Goal: Transaction & Acquisition: Purchase product/service

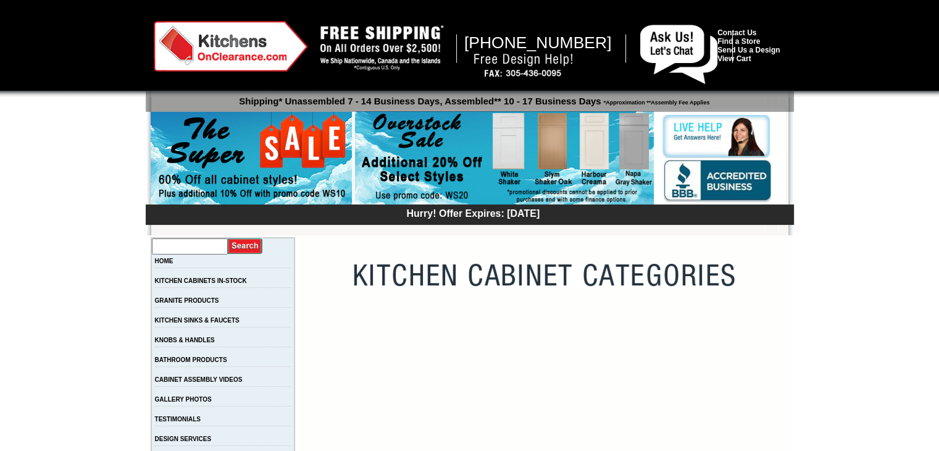
click at [198, 249] on input "text" at bounding box center [190, 246] width 76 height 16
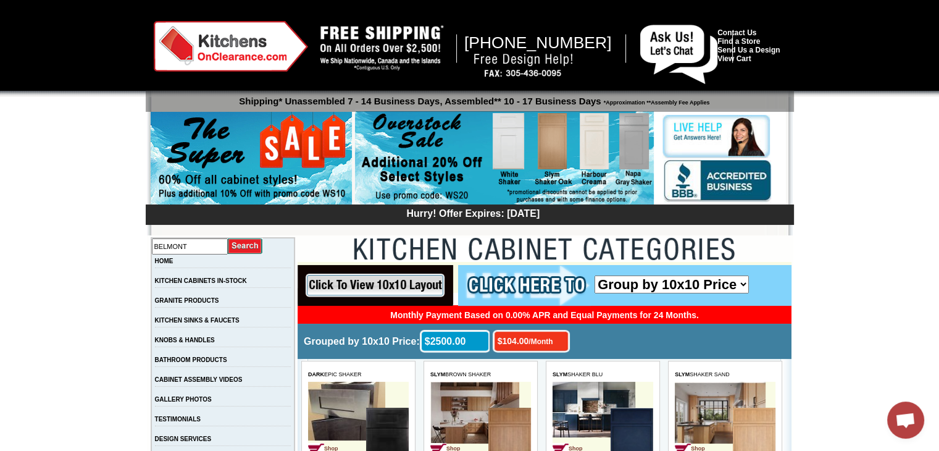
type input "BELMONT"
click at [228, 238] on input "image" at bounding box center [245, 246] width 35 height 17
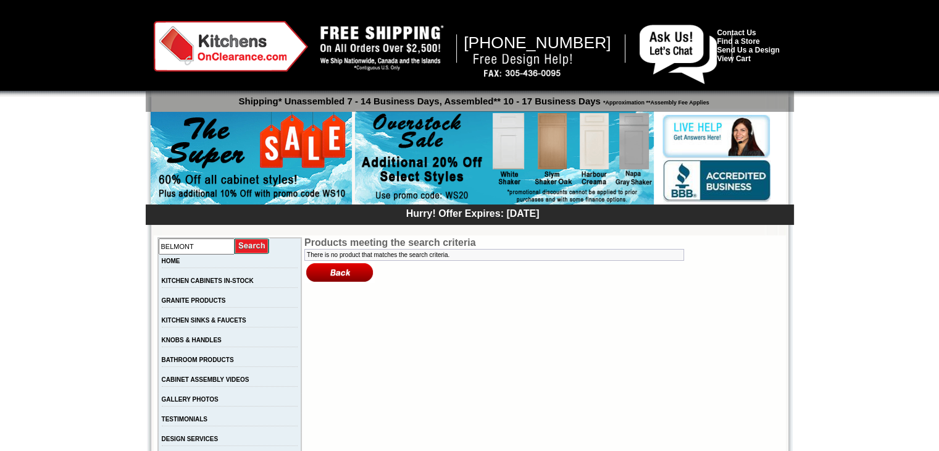
click at [246, 248] on input "image" at bounding box center [252, 246] width 35 height 17
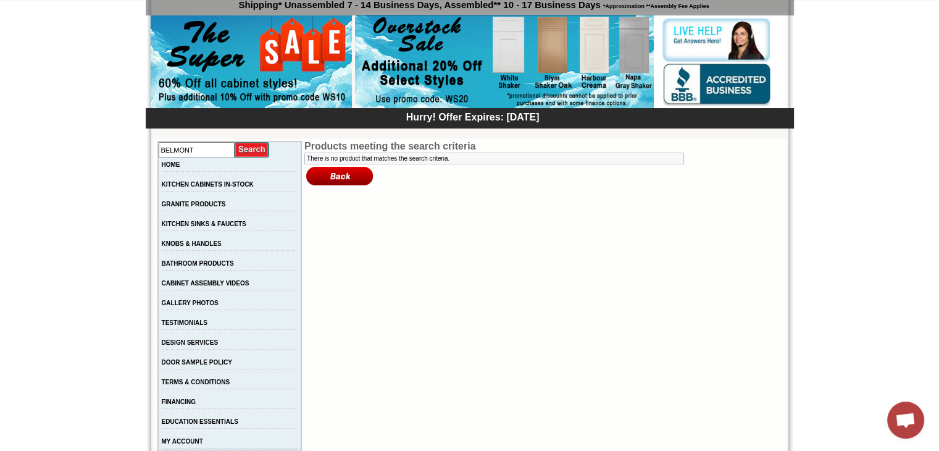
scroll to position [123, 0]
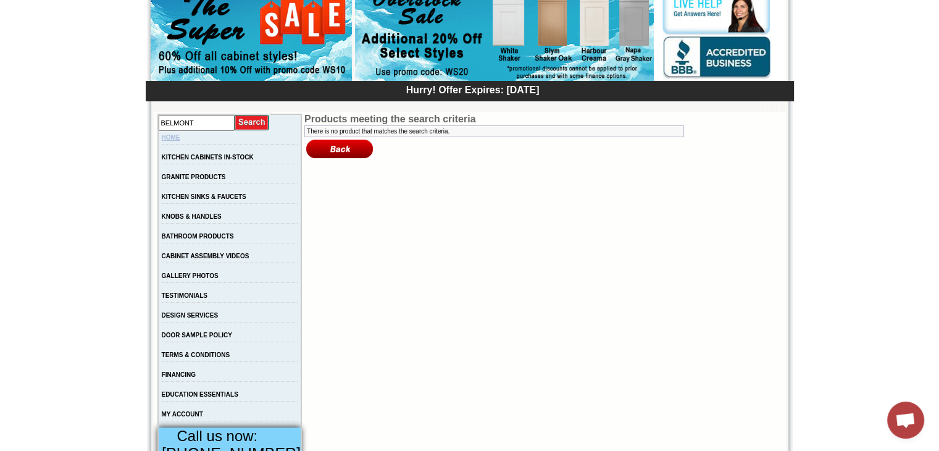
click at [177, 140] on link "HOME" at bounding box center [171, 137] width 19 height 7
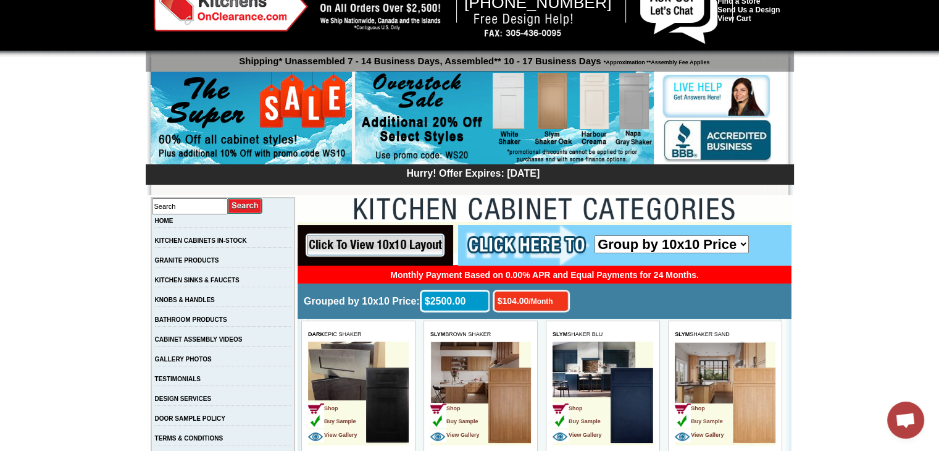
scroll to position [62, 0]
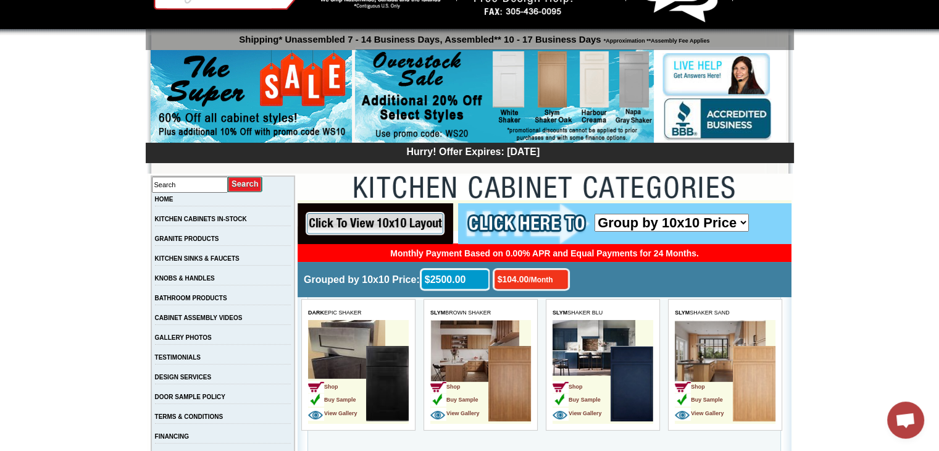
click at [737, 219] on select "Group by 10x10 Price Group by Color" at bounding box center [672, 223] width 154 height 18
select select "color_group_sort"
click at [595, 214] on select "Group by 10x10 Price Group by Color" at bounding box center [672, 223] width 154 height 18
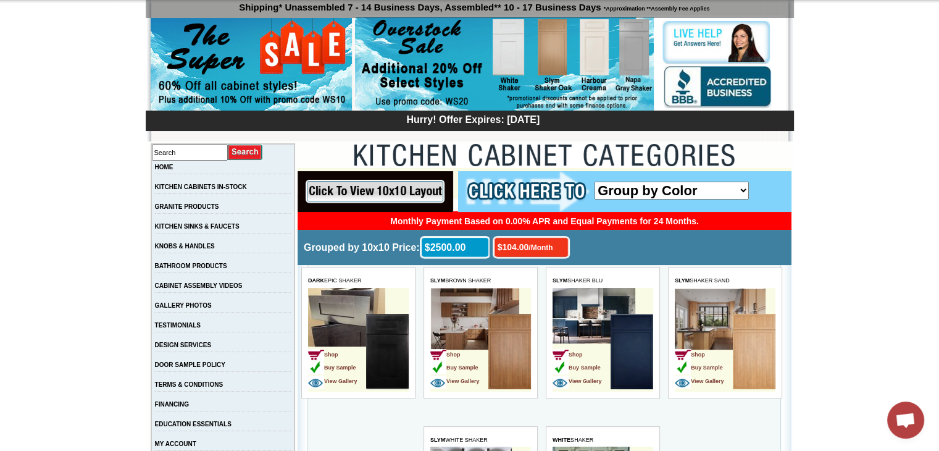
scroll to position [123, 0]
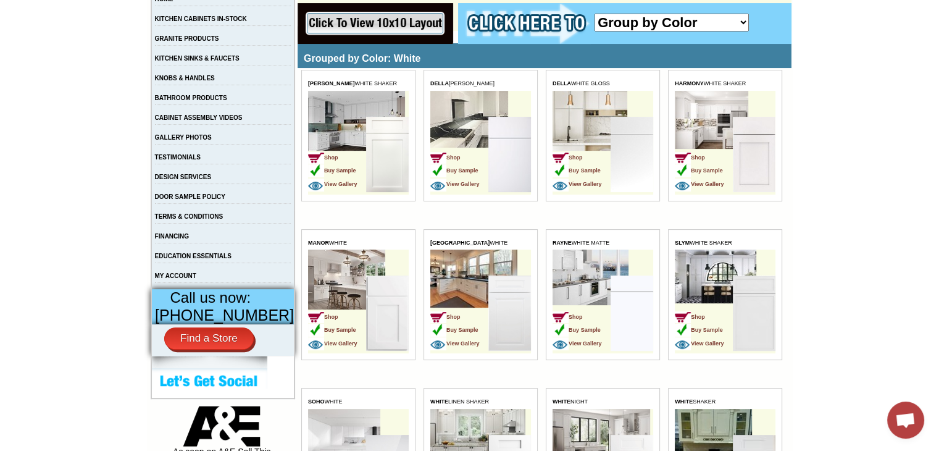
scroll to position [0, 0]
click at [661, 222] on td "DELLA WHITE GLOSS Shop Buy Sample View Gallery" at bounding box center [605, 147] width 121 height 157
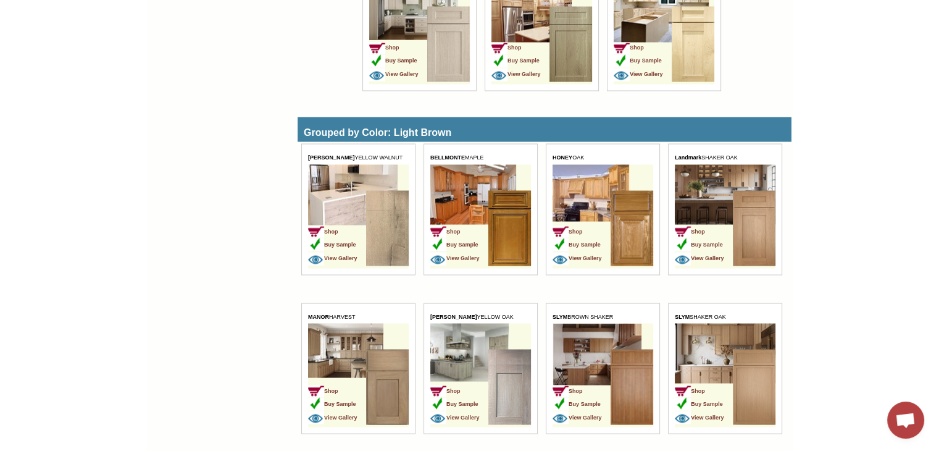
scroll to position [2238, 0]
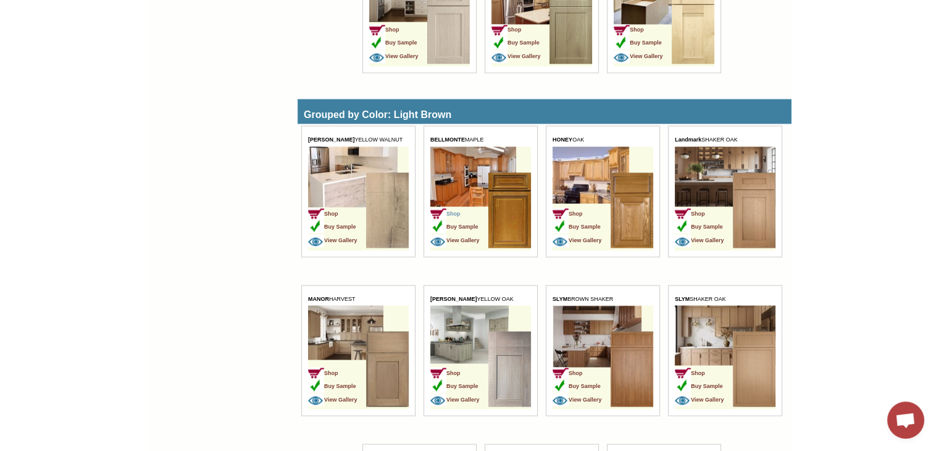
click at [452, 210] on span "Shop" at bounding box center [445, 213] width 30 height 6
